Goal: Task Accomplishment & Management: Use online tool/utility

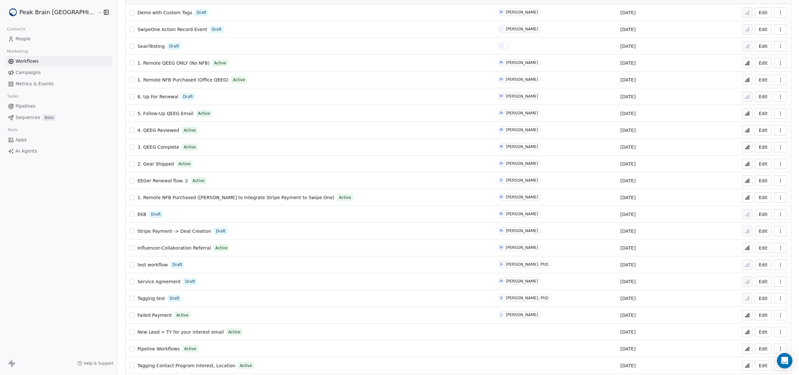
scroll to position [15, 0]
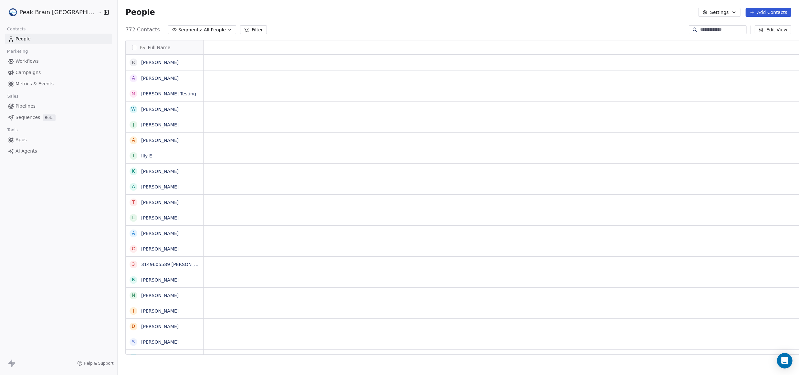
scroll to position [7, 6]
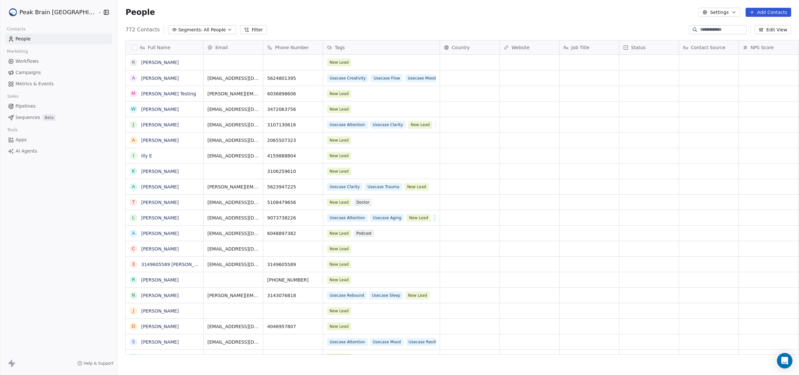
click at [46, 108] on link "Pipelines" at bounding box center [58, 106] width 107 height 11
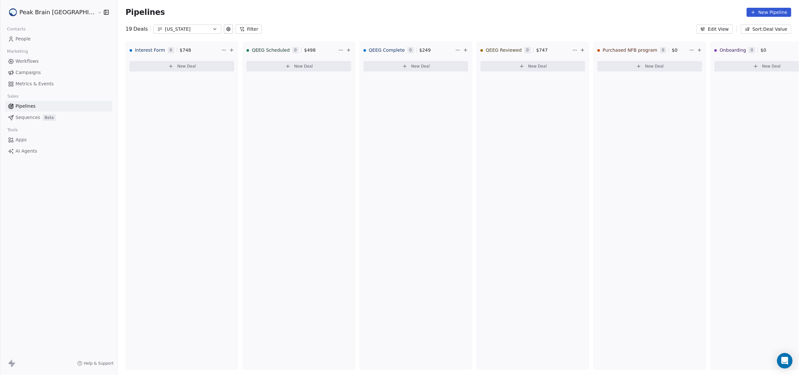
click at [171, 30] on div "Florida" at bounding box center [187, 29] width 45 height 7
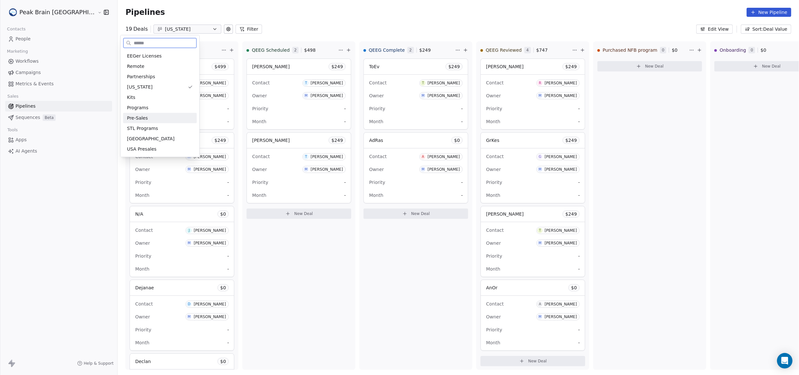
click at [186, 116] on div "Pre-Sales" at bounding box center [160, 118] width 66 height 7
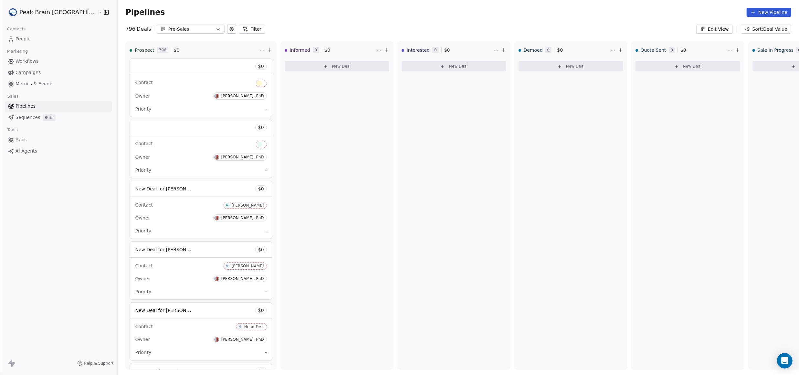
click at [168, 30] on div "Pre-Sales" at bounding box center [190, 29] width 45 height 7
click at [166, 30] on html "Peak Brain USA Contacts People Marketing Workflows Campaigns Metrics & Events S…" at bounding box center [399, 187] width 799 height 375
click at [158, 69] on div "Remote" at bounding box center [164, 66] width 66 height 7
